Goal: Task Accomplishment & Management: Use online tool/utility

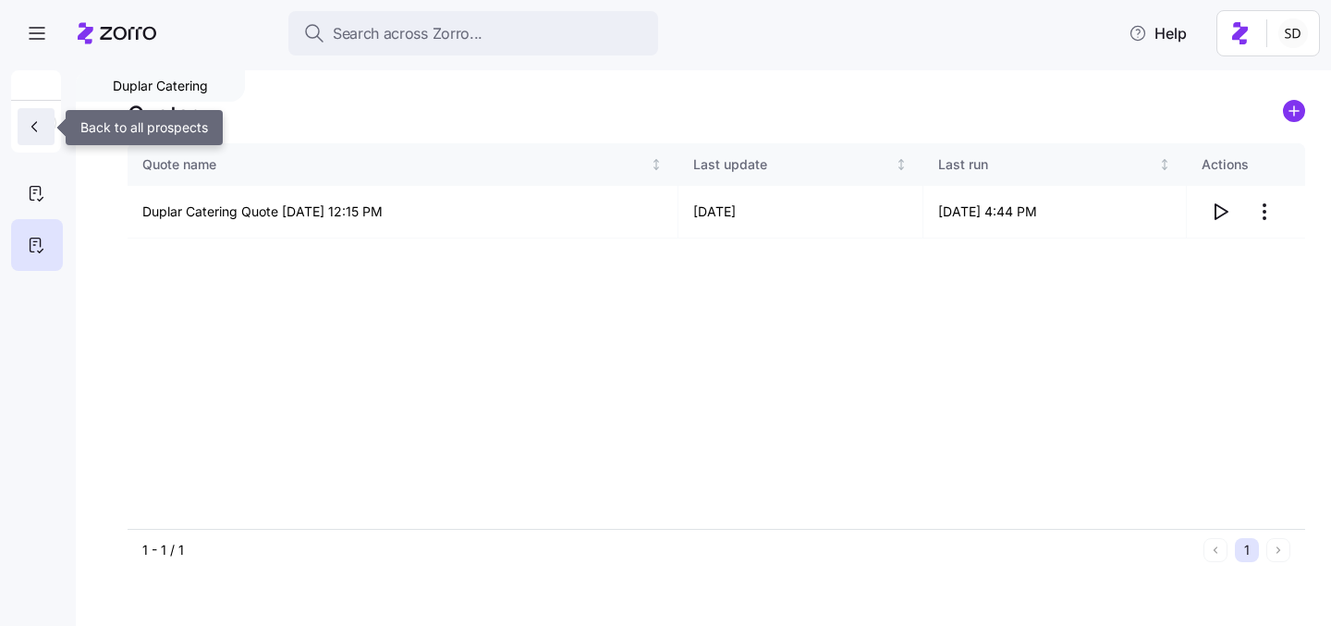
click at [33, 138] on button "button" at bounding box center [36, 126] width 37 height 37
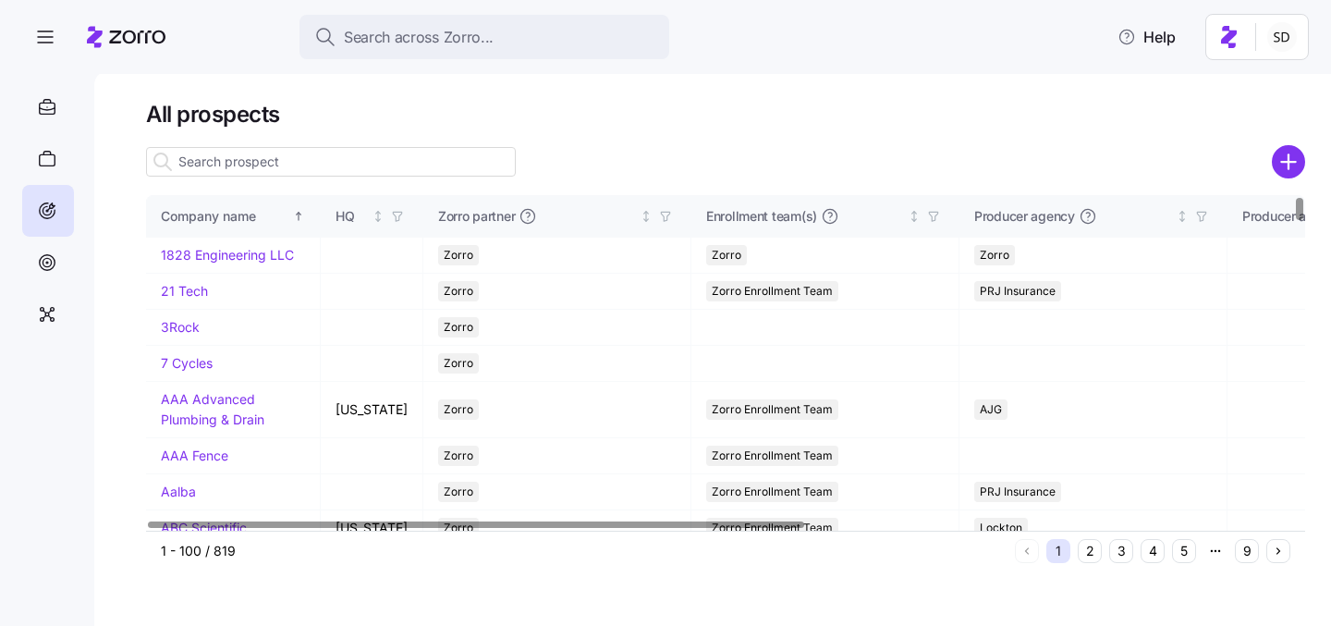
click at [211, 161] on input at bounding box center [331, 162] width 370 height 30
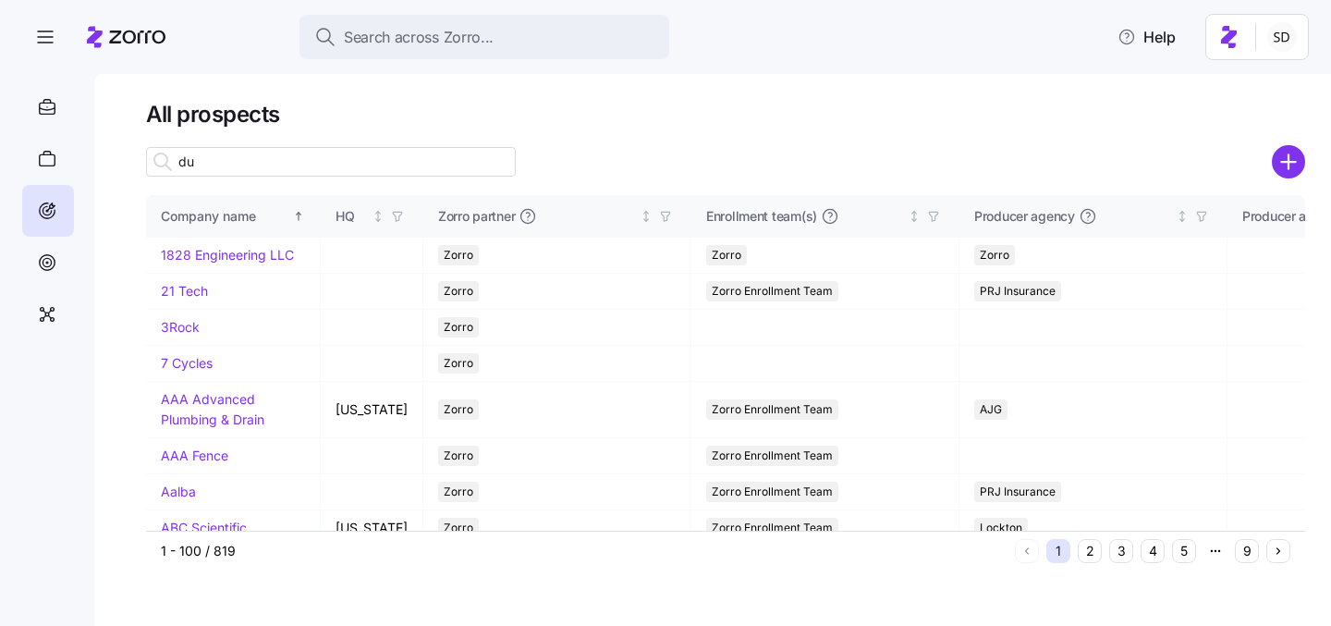
type input "dup"
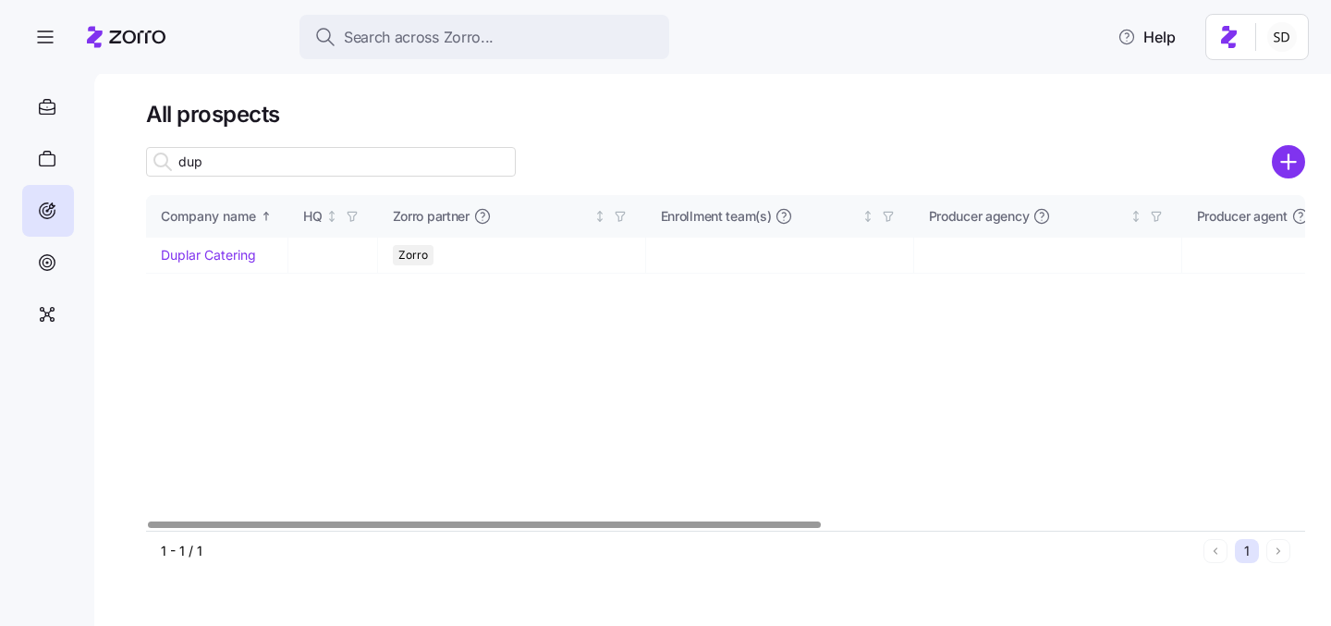
click at [210, 156] on input "dup" at bounding box center [331, 162] width 370 height 30
type input "eagl"
click at [196, 259] on link "Eagle Veneer" at bounding box center [201, 255] width 80 height 16
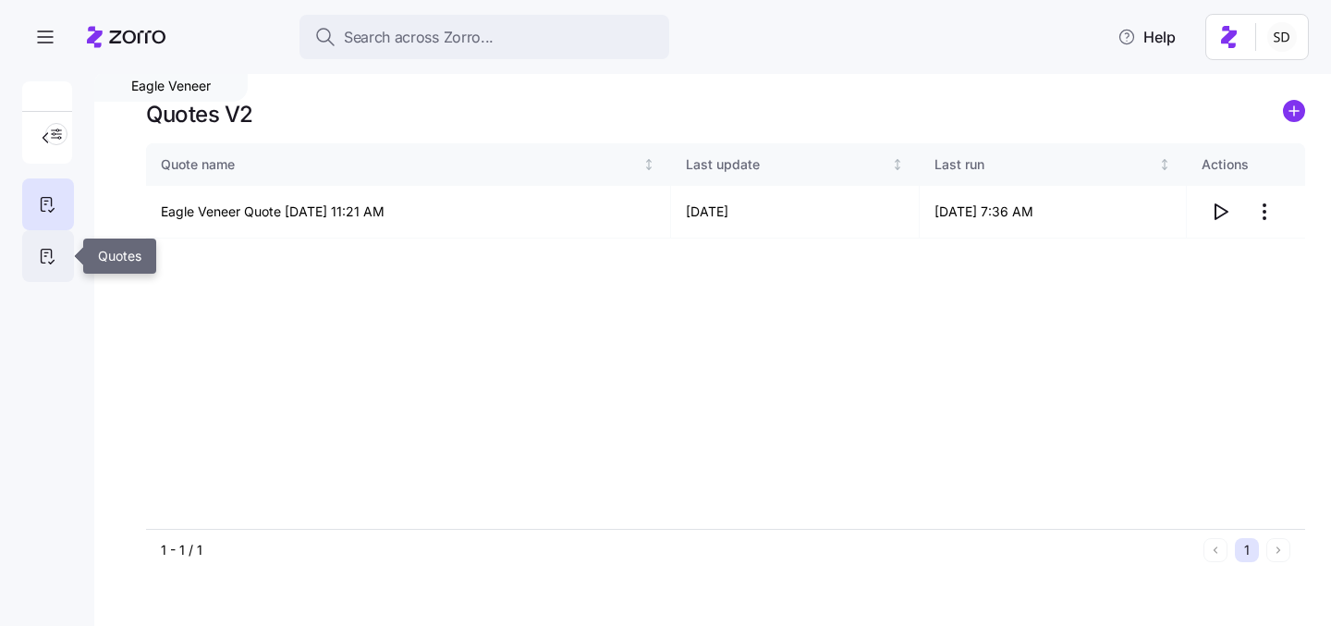
click at [56, 258] on icon at bounding box center [47, 256] width 20 height 22
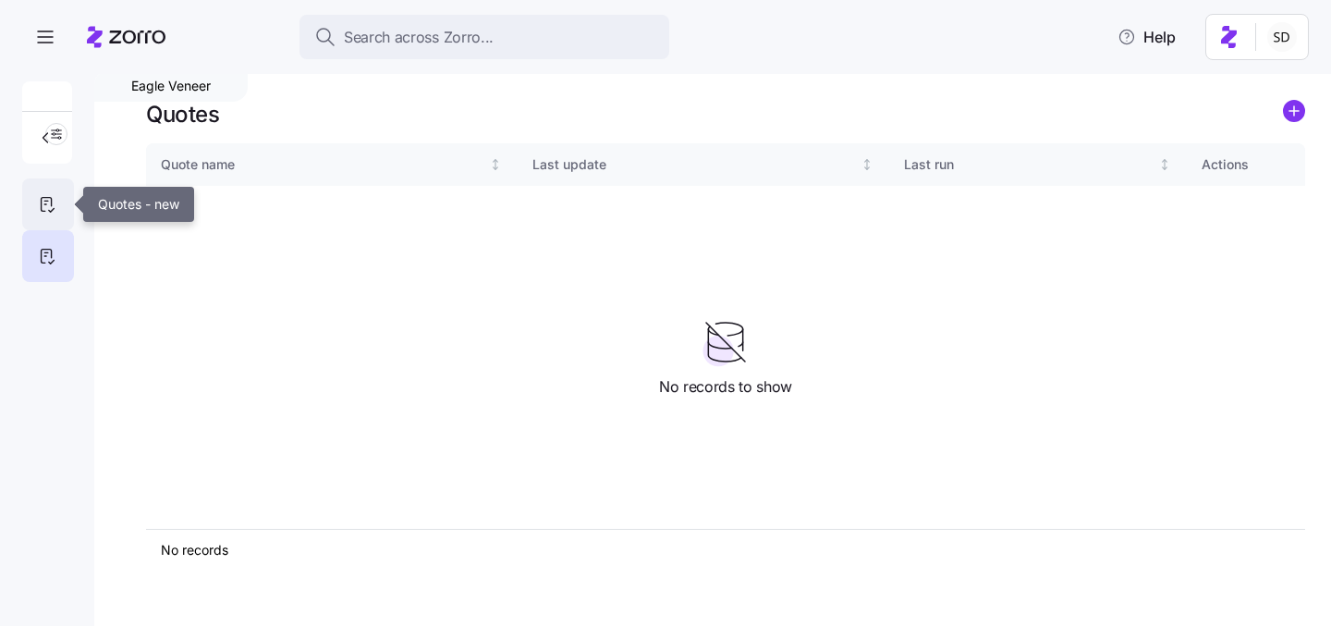
click at [46, 198] on icon at bounding box center [47, 204] width 20 height 22
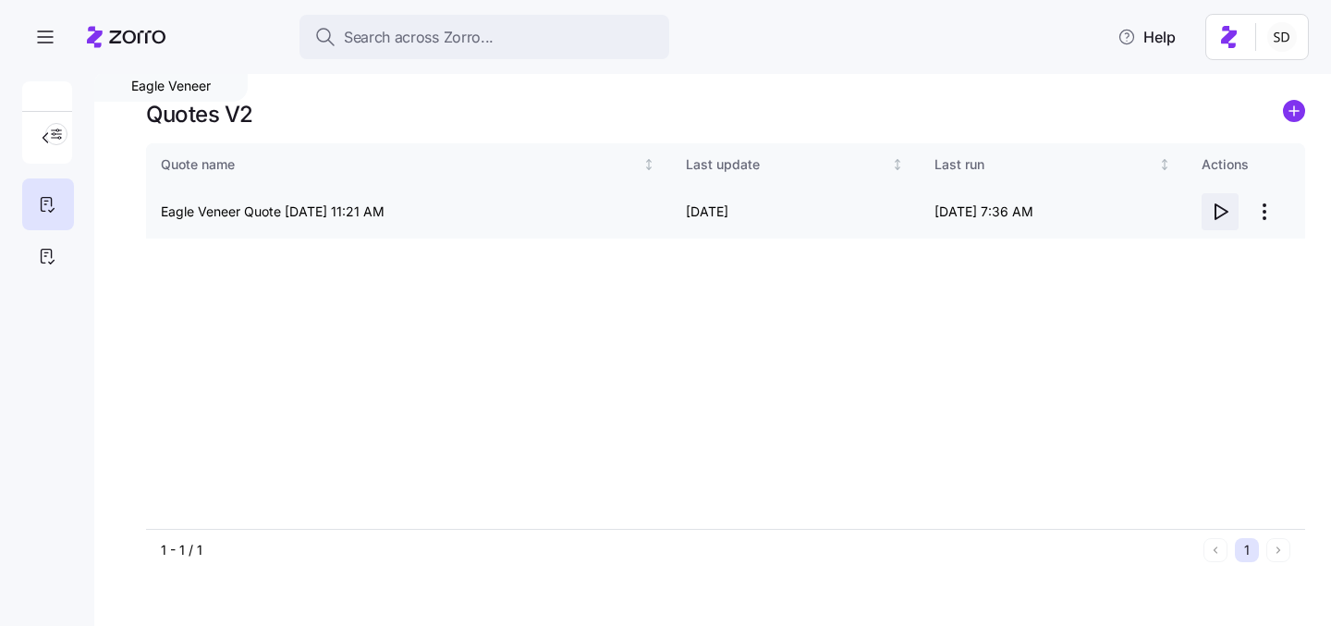
click at [1221, 211] on icon "button" at bounding box center [1220, 212] width 22 height 22
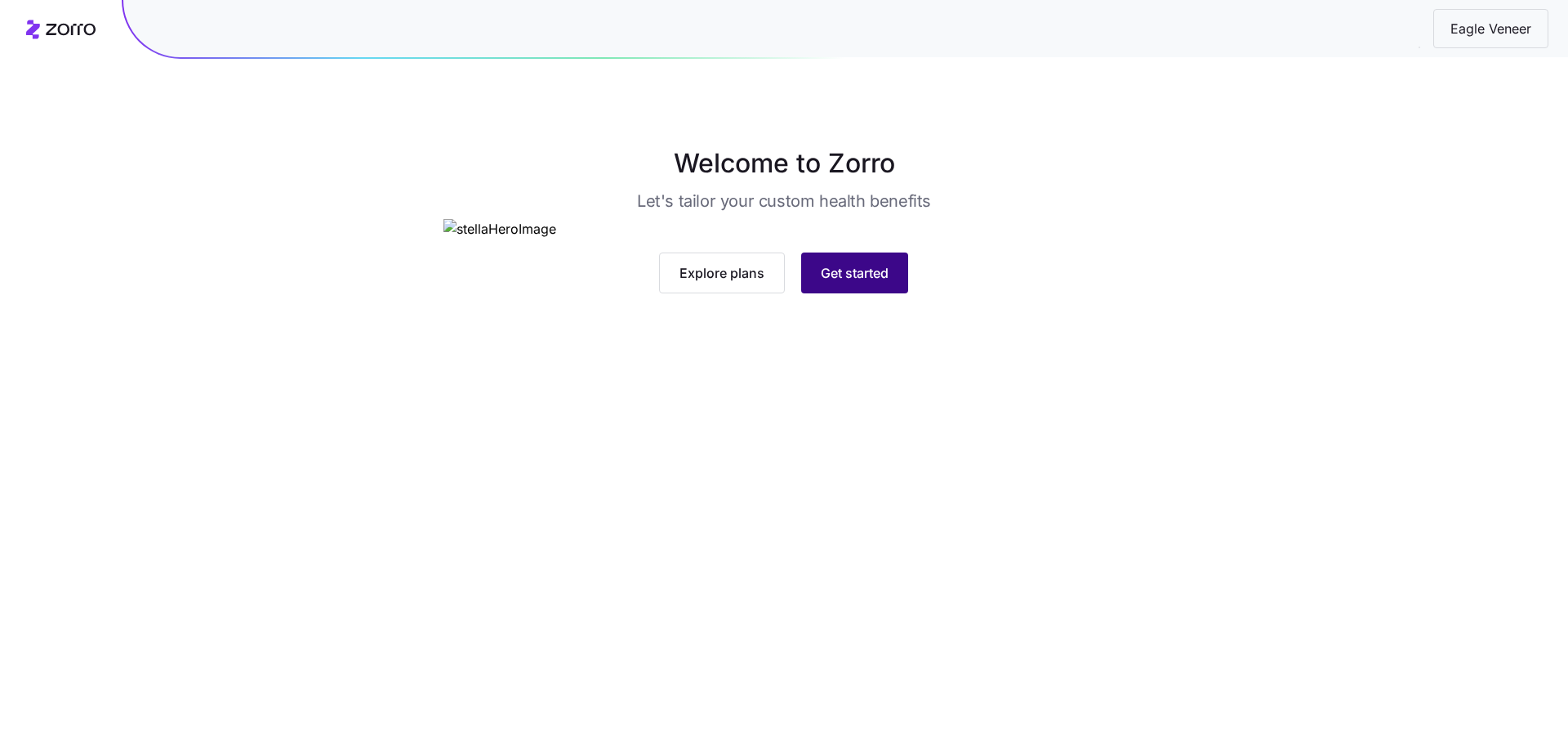
click at [850, 283] on span "Get started" at bounding box center [854, 273] width 68 height 19
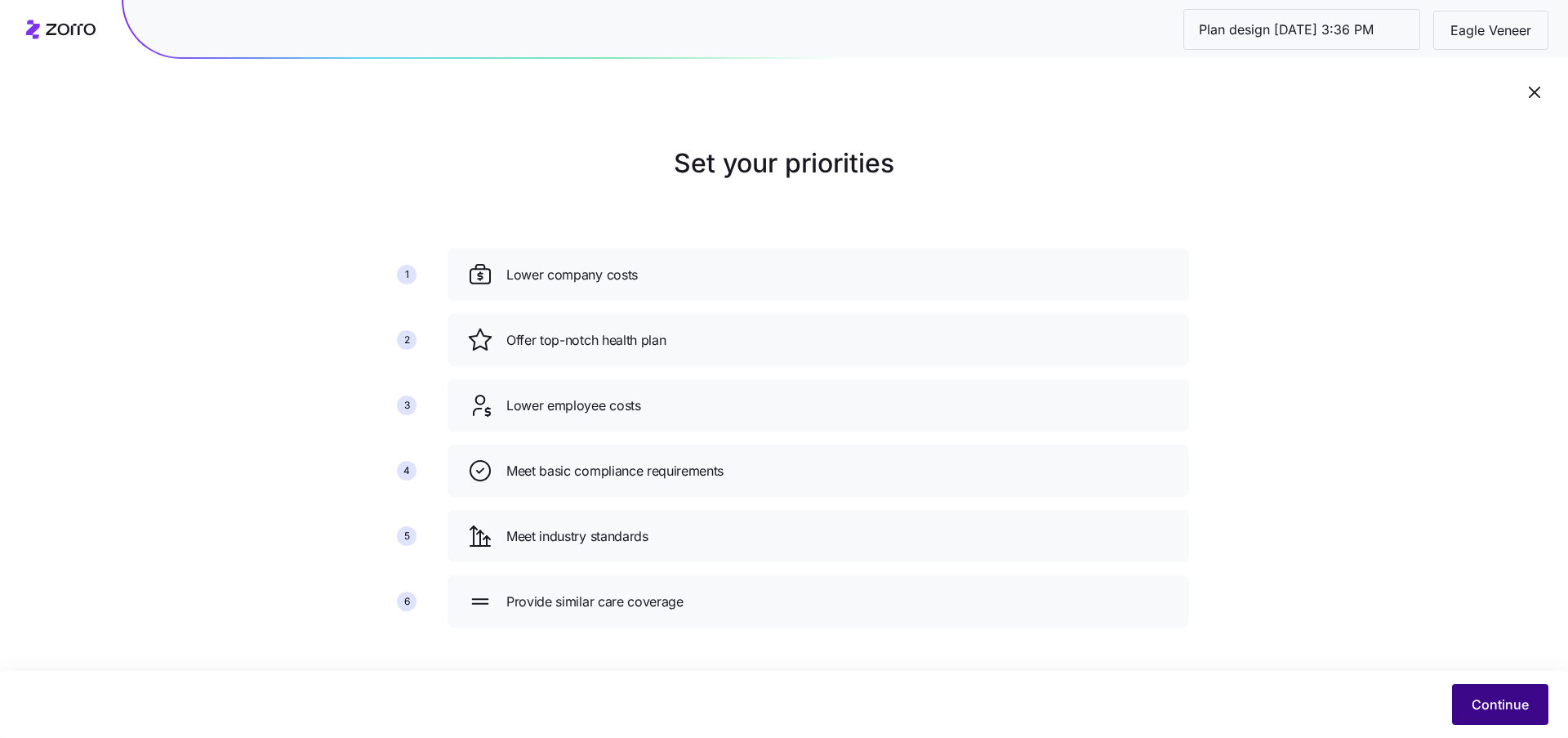
click at [1466, 699] on button "Continue" at bounding box center [1500, 704] width 96 height 41
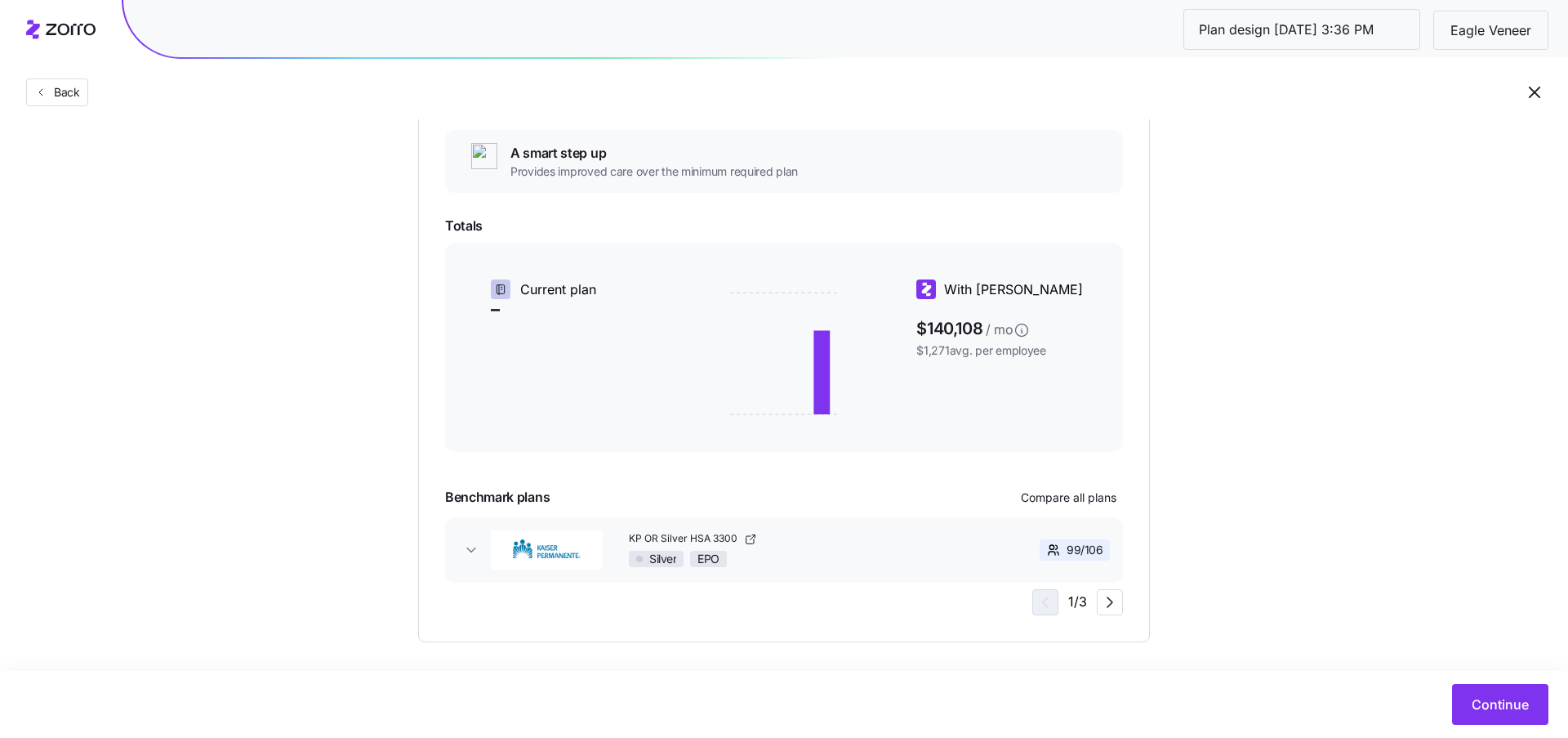
scroll to position [129, 0]
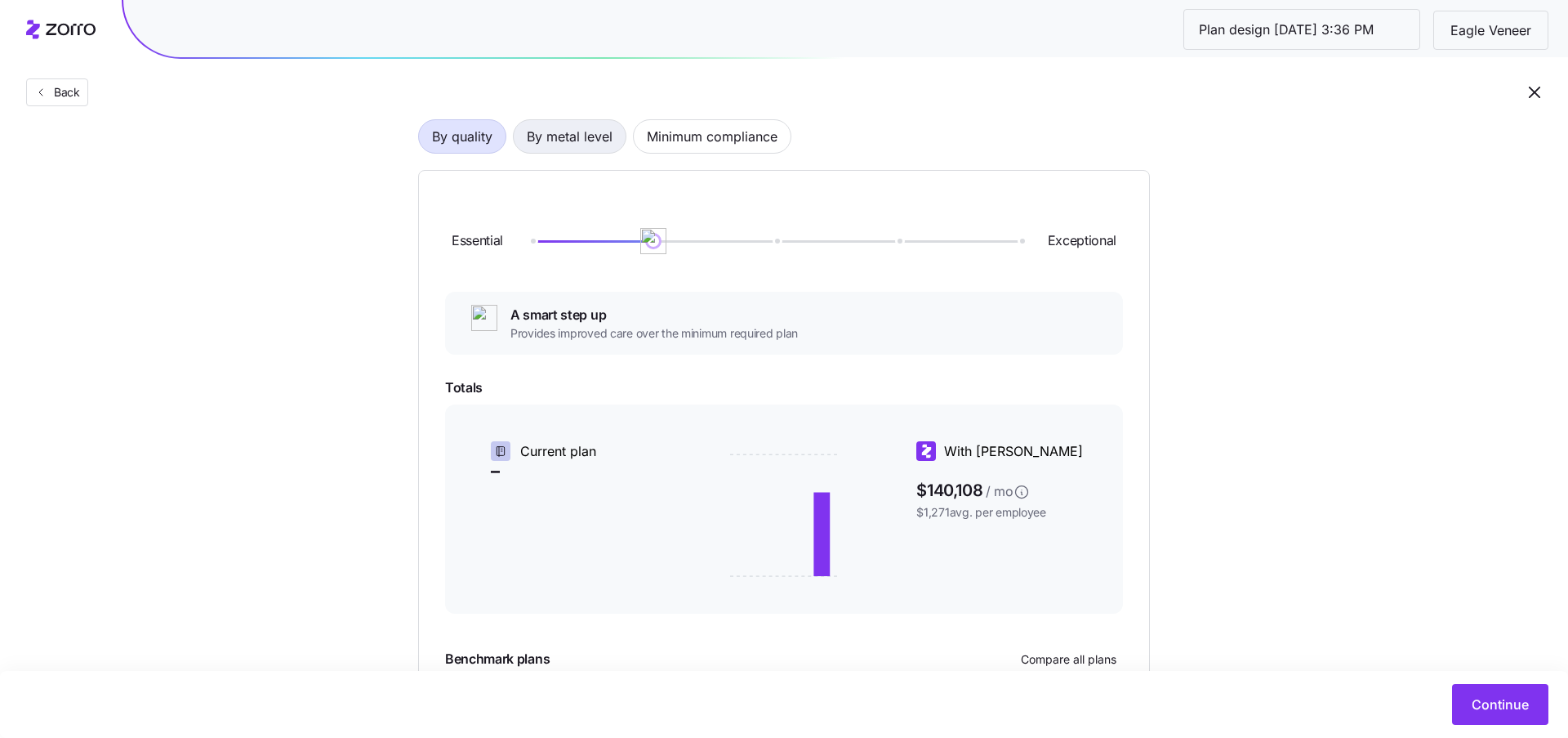
click at [549, 138] on span "By metal level" at bounding box center [569, 136] width 86 height 33
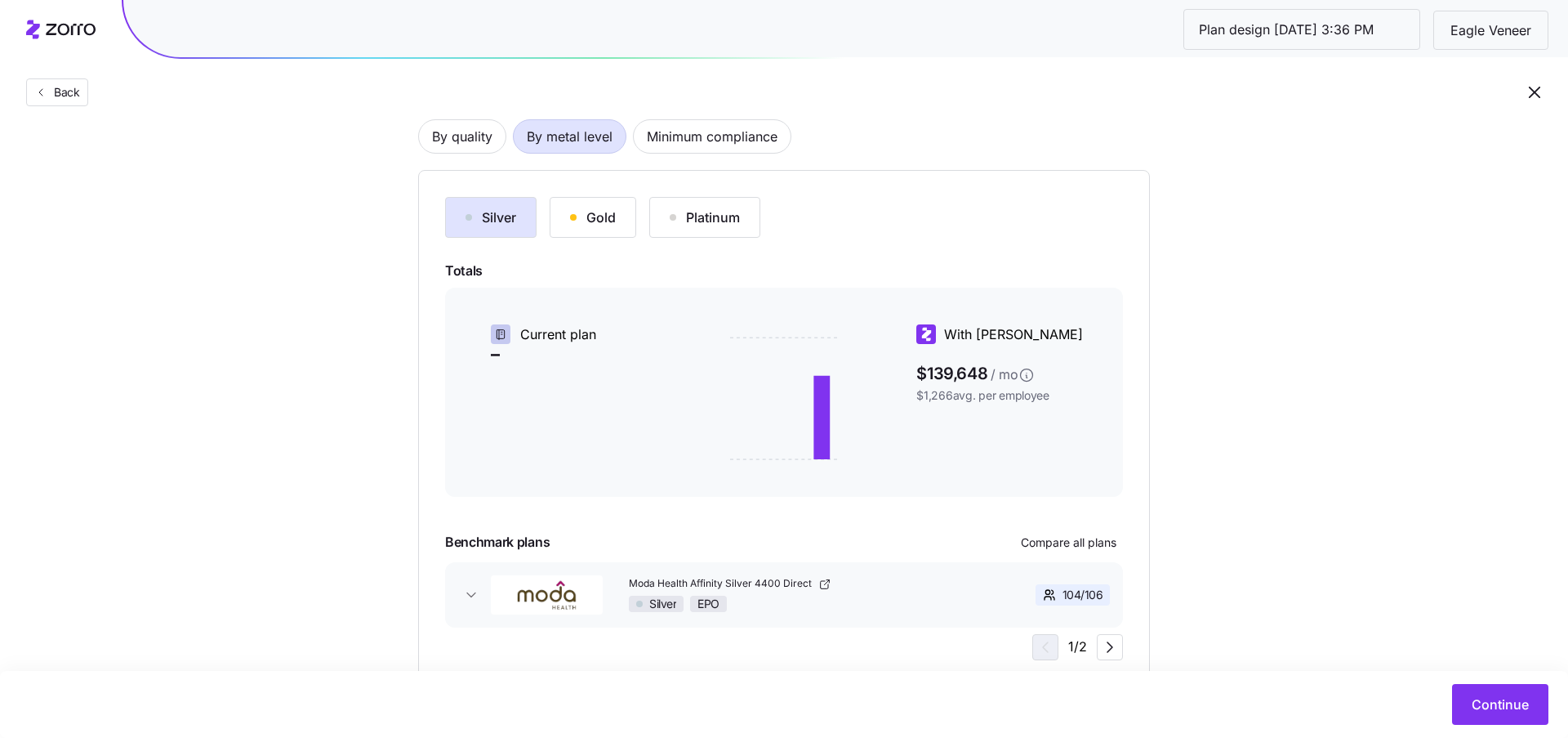
click at [569, 211] on button "Gold" at bounding box center [593, 217] width 87 height 41
click at [481, 219] on div "Silver" at bounding box center [490, 217] width 50 height 19
